Goal: Task Accomplishment & Management: Manage account settings

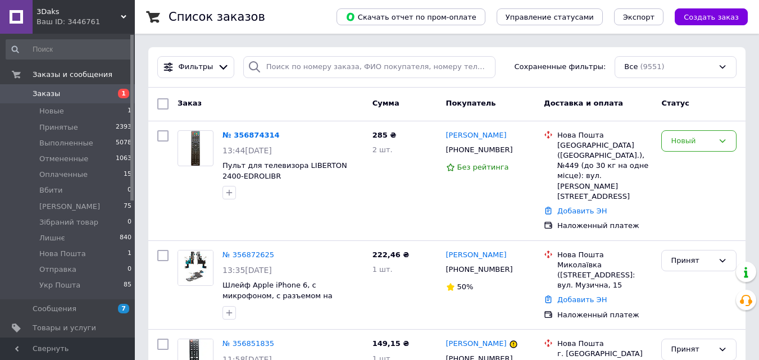
click at [718, 144] on icon at bounding box center [722, 140] width 9 height 9
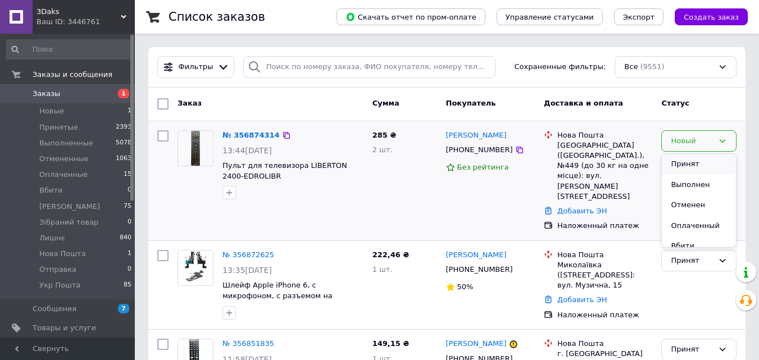
click at [700, 164] on li "Принят" at bounding box center [698, 164] width 74 height 21
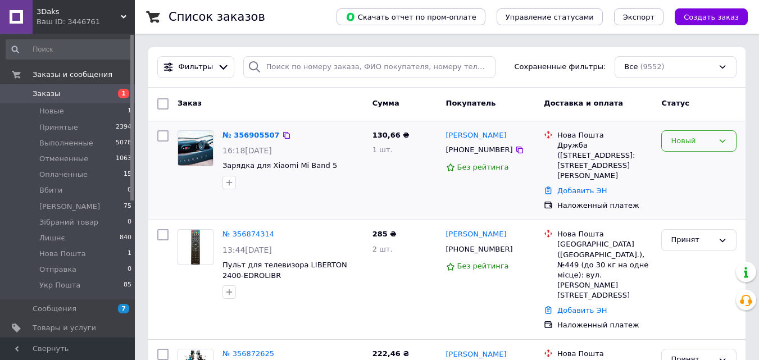
click at [676, 144] on div "Новый" at bounding box center [691, 141] width 43 height 12
click at [672, 161] on li "Принят" at bounding box center [698, 164] width 74 height 21
click at [209, 142] on img at bounding box center [195, 148] width 35 height 35
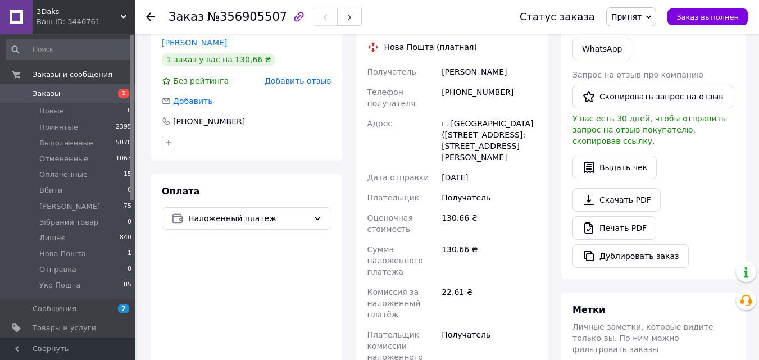
scroll to position [449, 0]
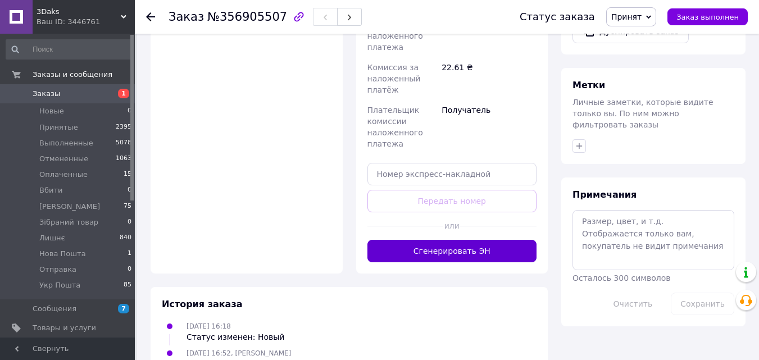
click at [470, 240] on button "Сгенерировать ЭН" at bounding box center [452, 251] width 170 height 22
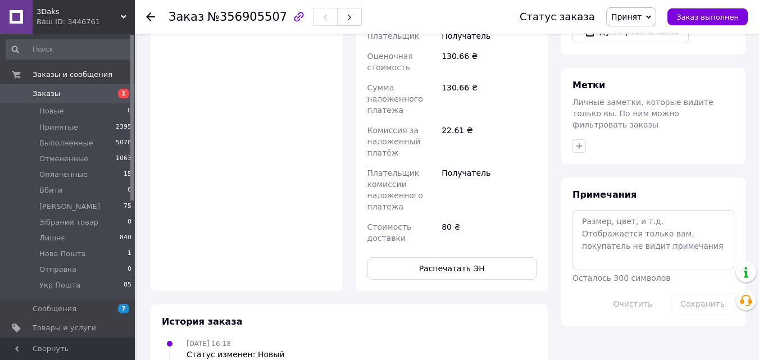
scroll to position [168, 0]
